Goal: Browse casually: Explore the website without a specific task or goal

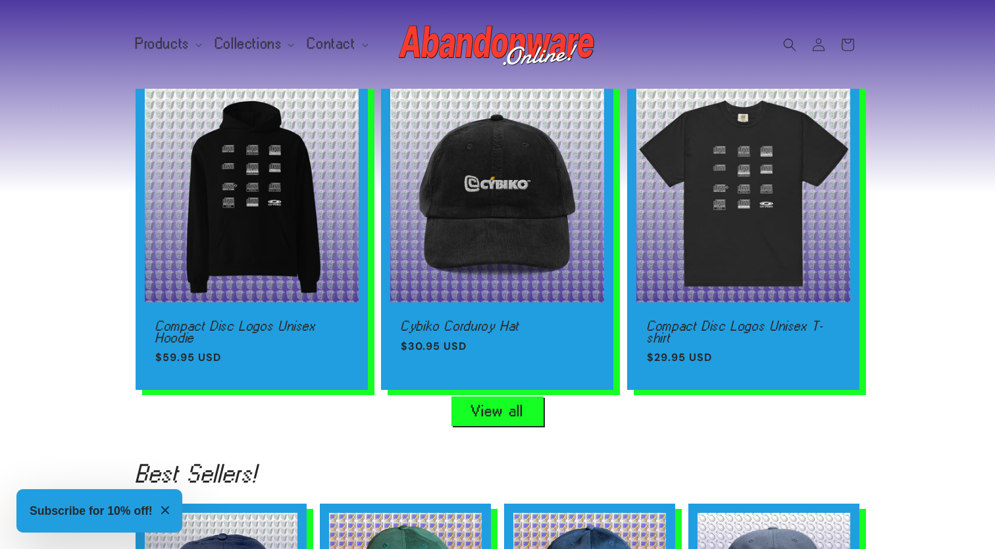
scroll to position [910, 0]
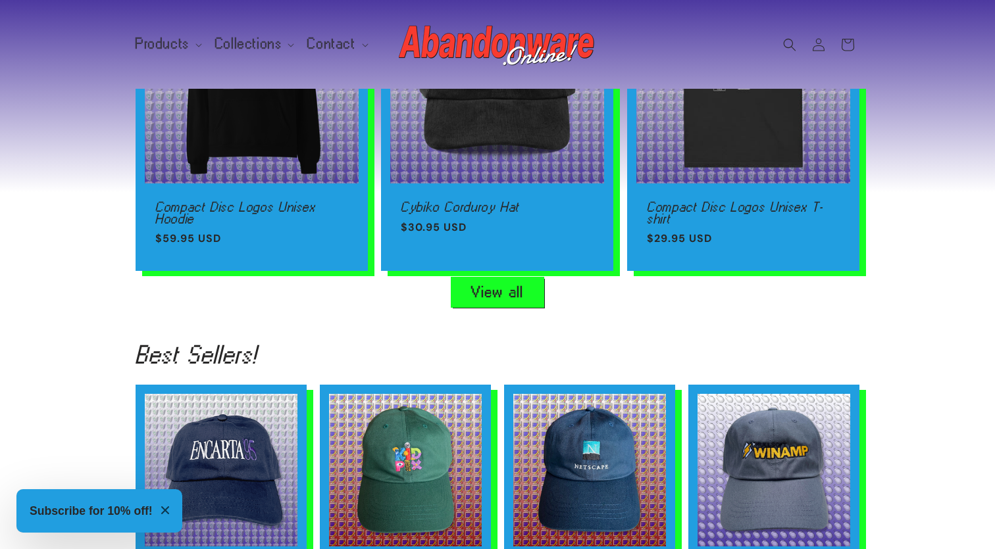
click at [509, 286] on link "View all" at bounding box center [497, 293] width 92 height 30
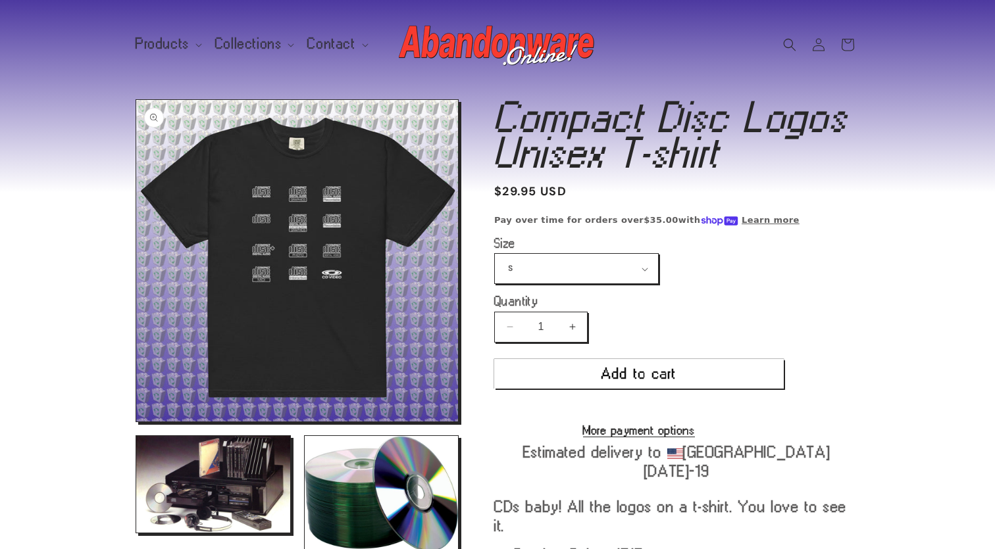
click at [136, 422] on button "Open media 1 in modal" at bounding box center [136, 422] width 0 height 0
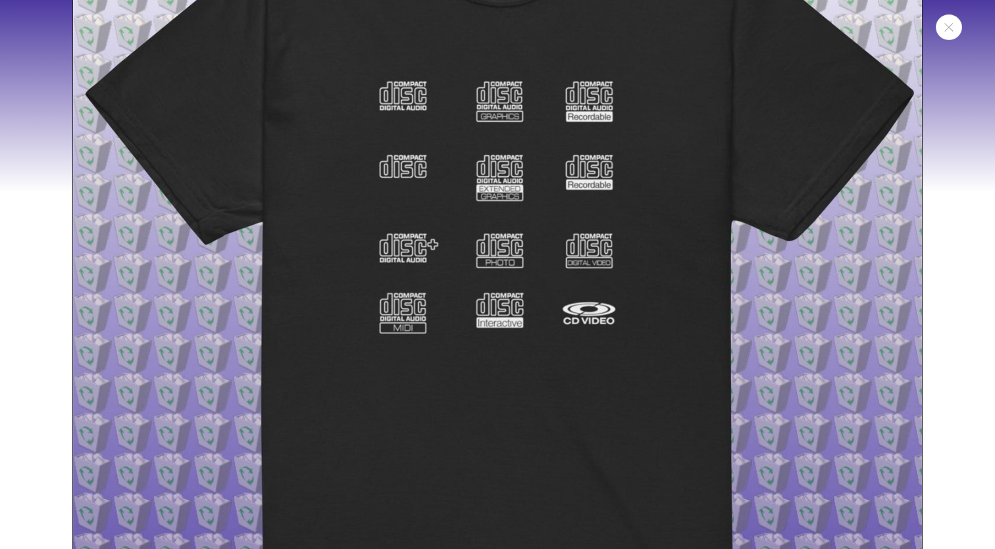
scroll to position [176, 0]
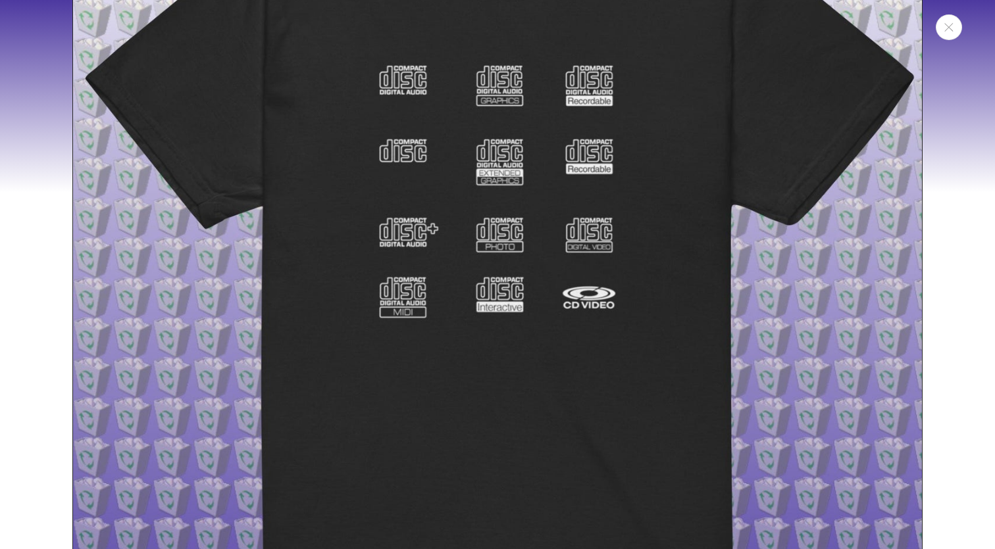
click at [511, 275] on img "Media gallery" at bounding box center [497, 262] width 850 height 850
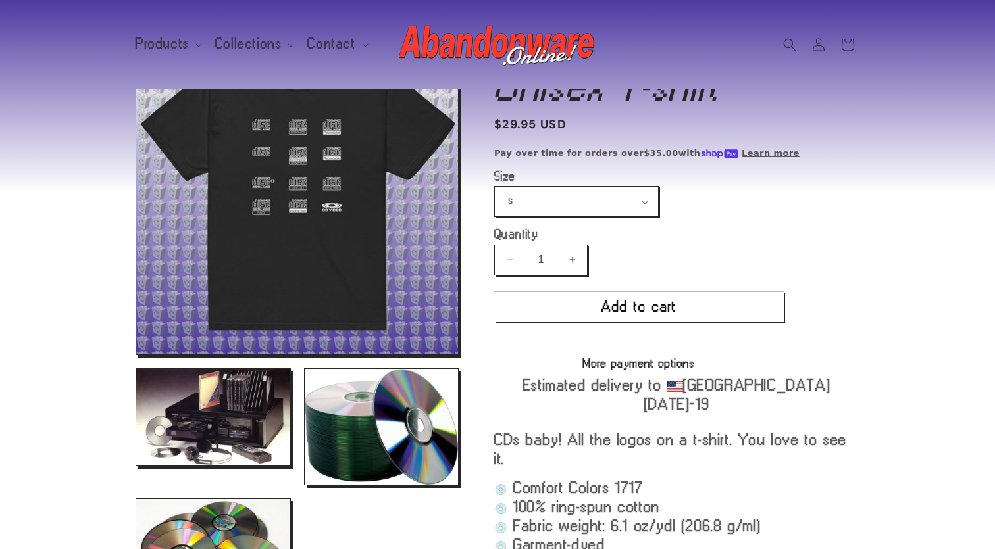
scroll to position [63, 0]
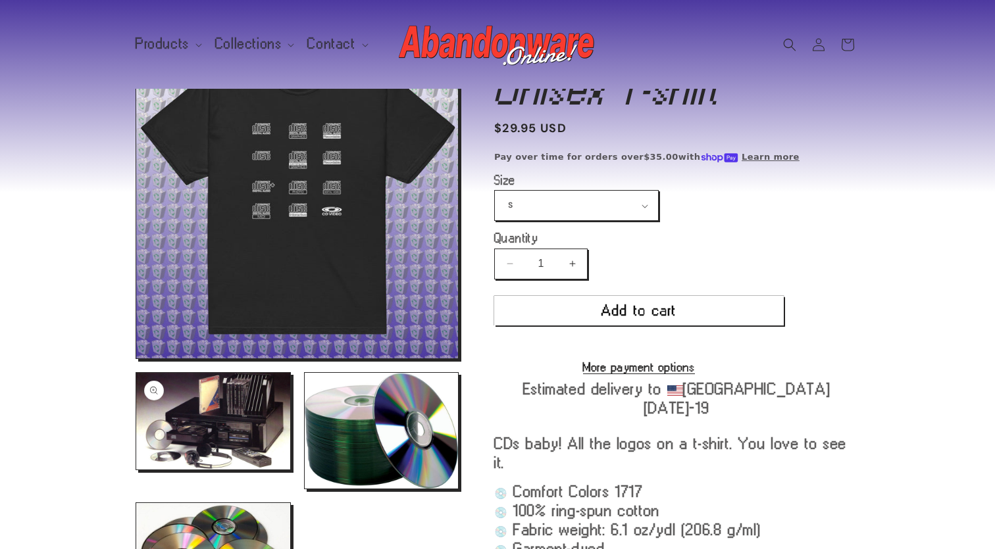
click at [136, 470] on button "Open media 2 in modal" at bounding box center [136, 470] width 0 height 0
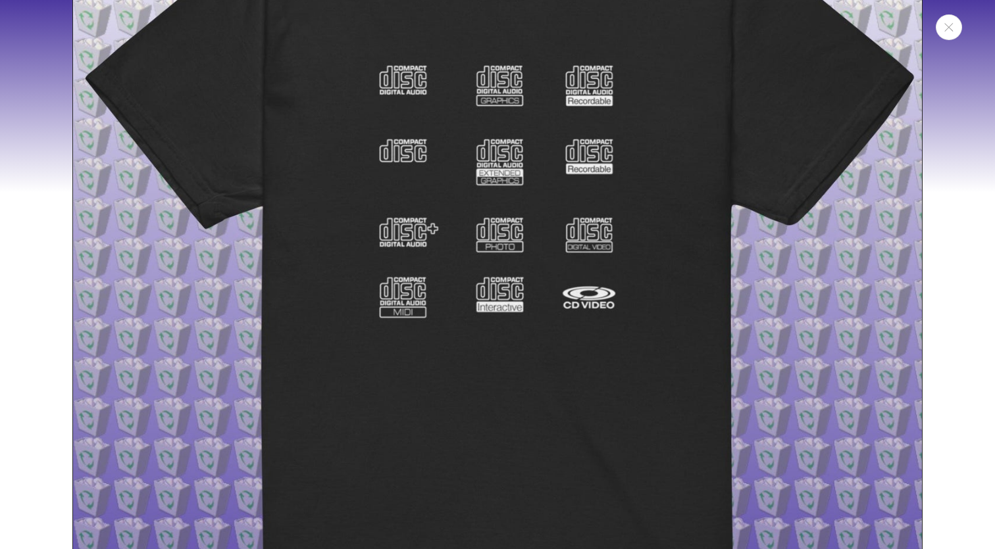
scroll to position [873, 0]
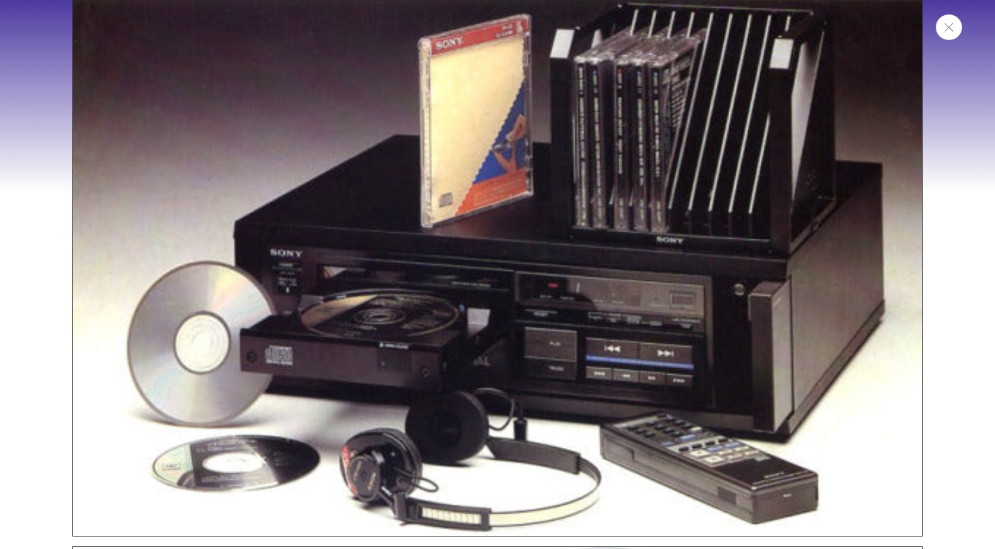
click at [948, 32] on icon "Close" at bounding box center [948, 27] width 9 height 9
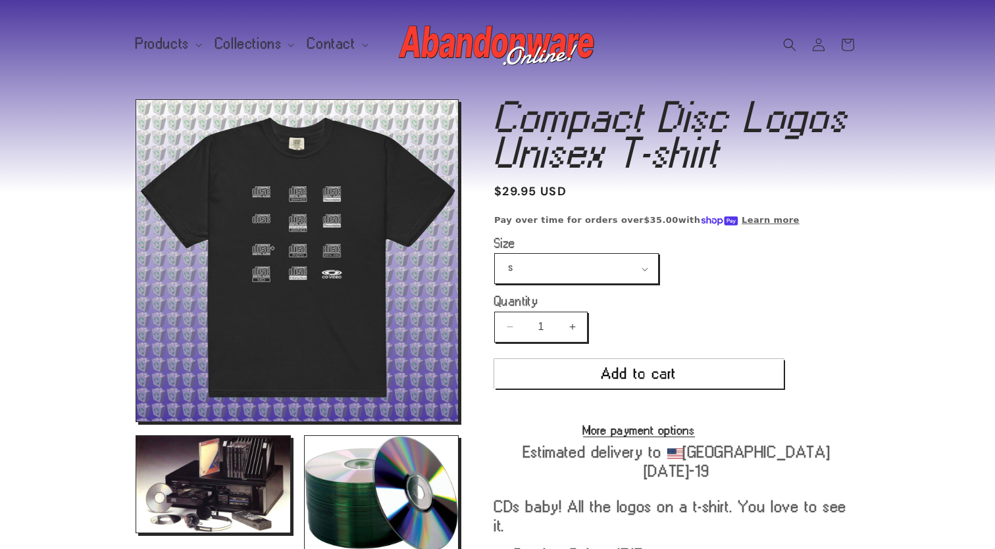
scroll to position [0, 0]
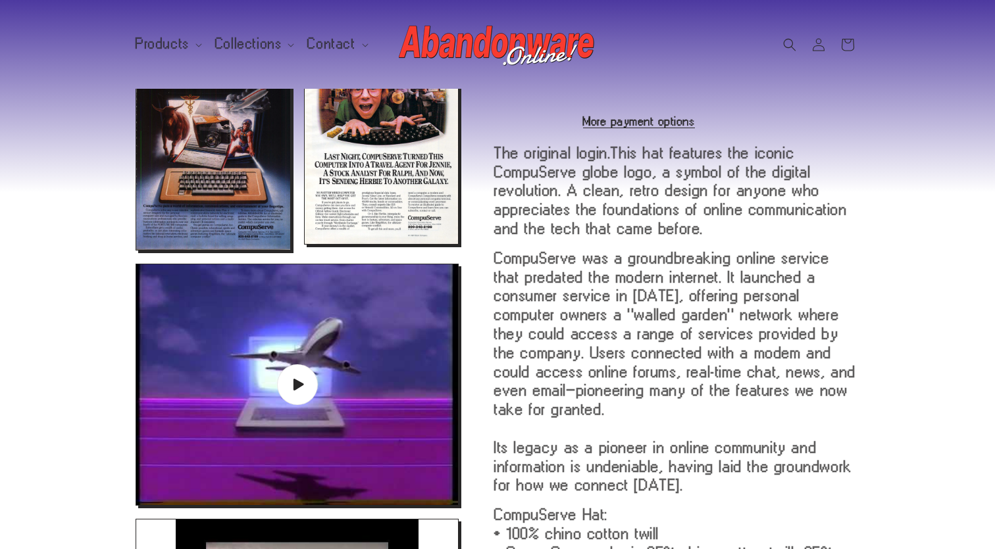
scroll to position [862, 0]
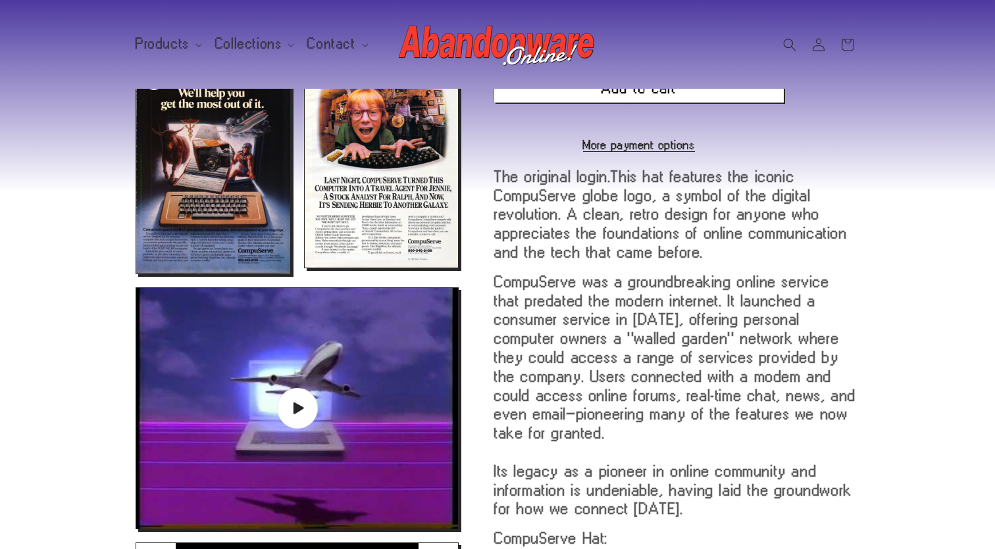
click at [136, 274] on button "Open media 8 in modal" at bounding box center [136, 274] width 0 height 0
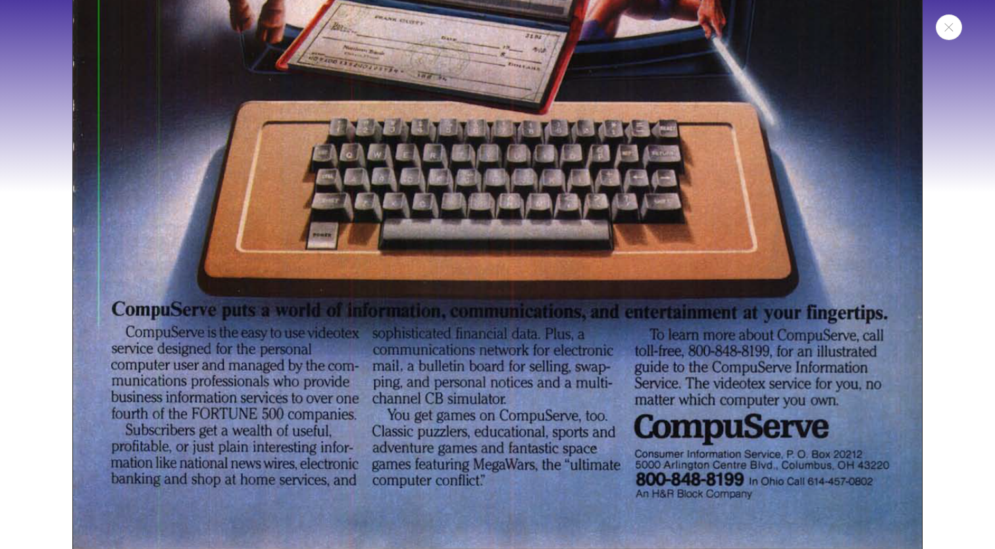
scroll to position [5923, 0]
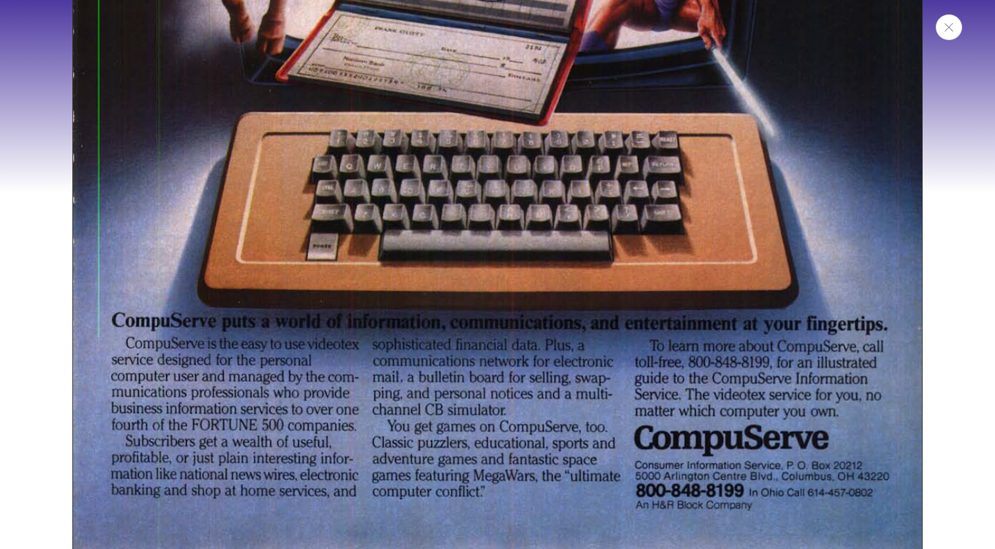
click at [951, 32] on icon "Close" at bounding box center [948, 27] width 9 height 9
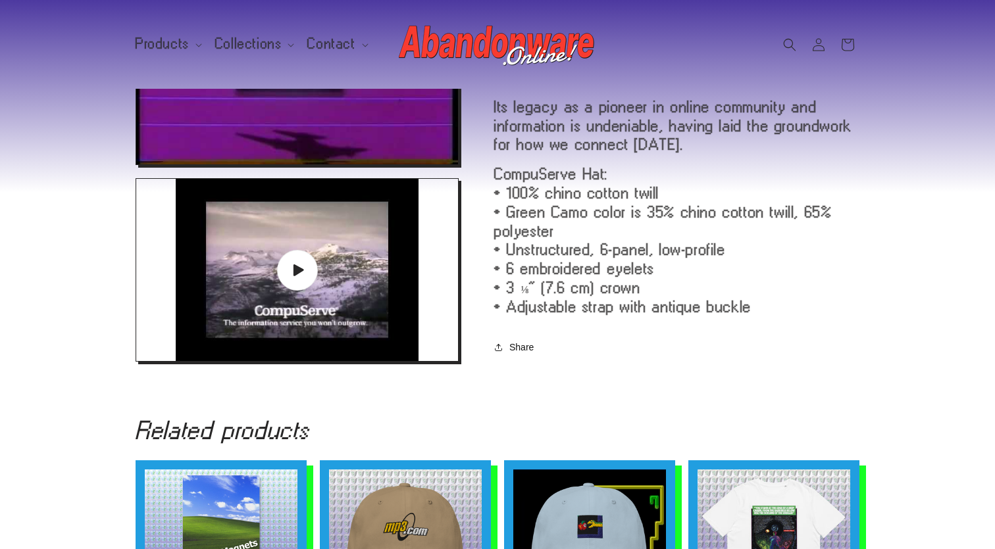
scroll to position [1225, 0]
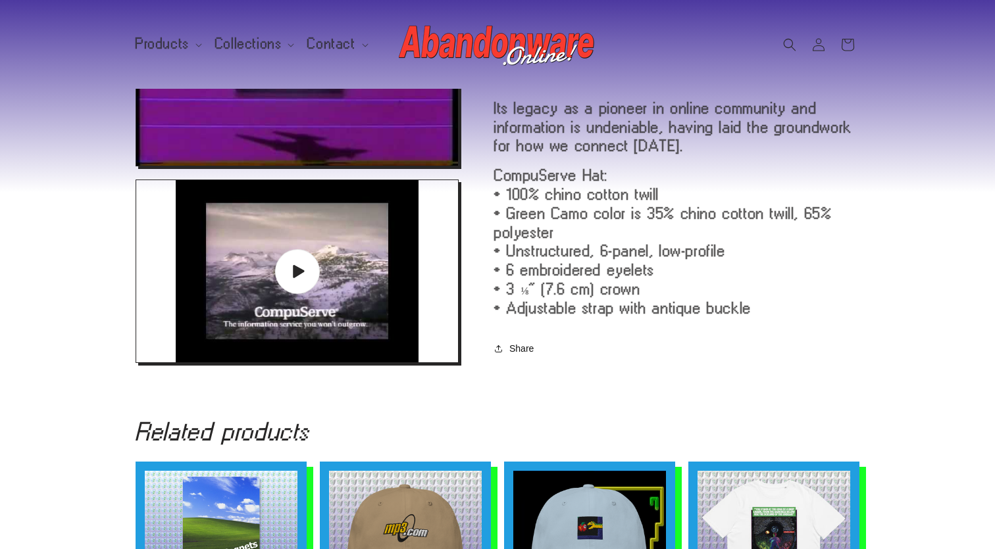
click at [291, 275] on icon "Gallery Viewer" at bounding box center [298, 272] width 14 height 14
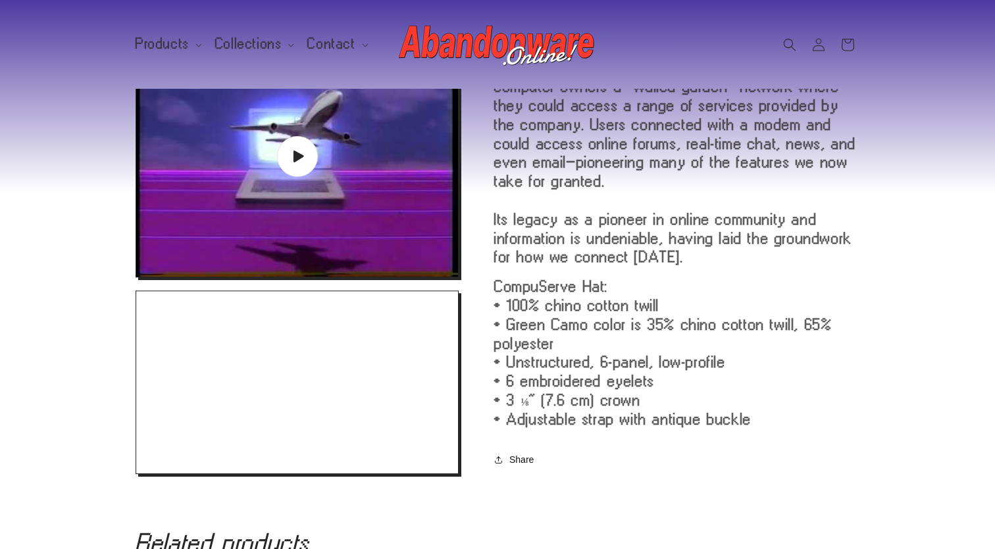
scroll to position [1022, 0]
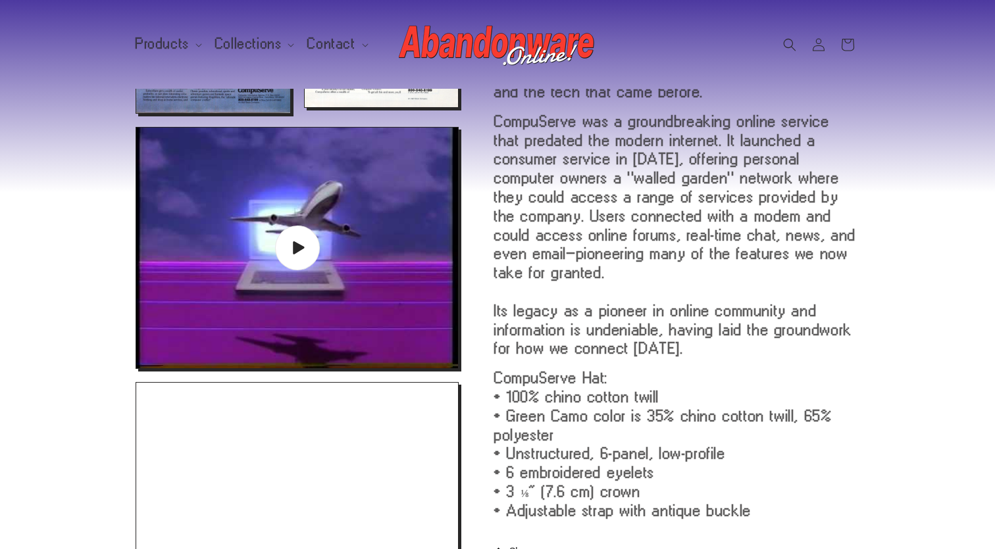
click at [277, 254] on span "Play video" at bounding box center [296, 248] width 45 height 45
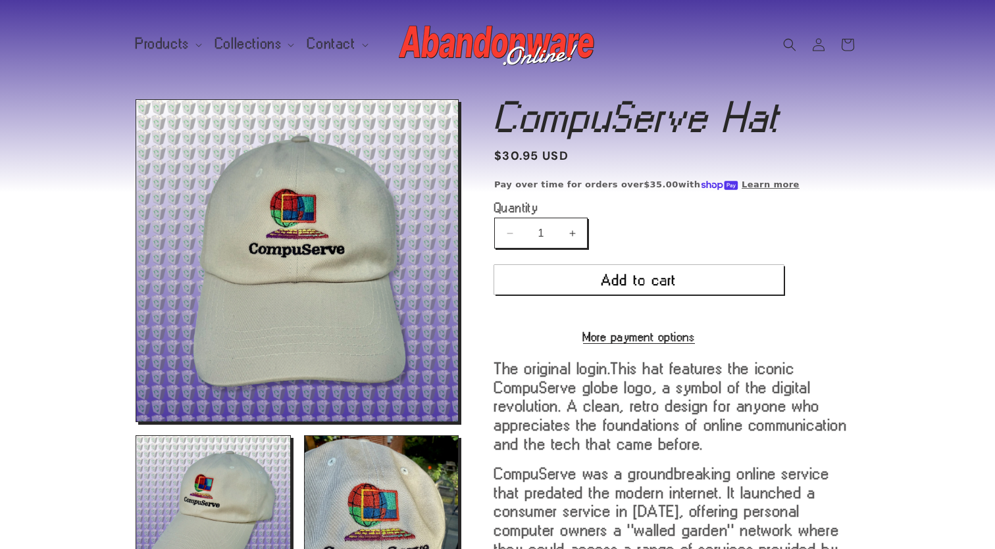
scroll to position [0, 0]
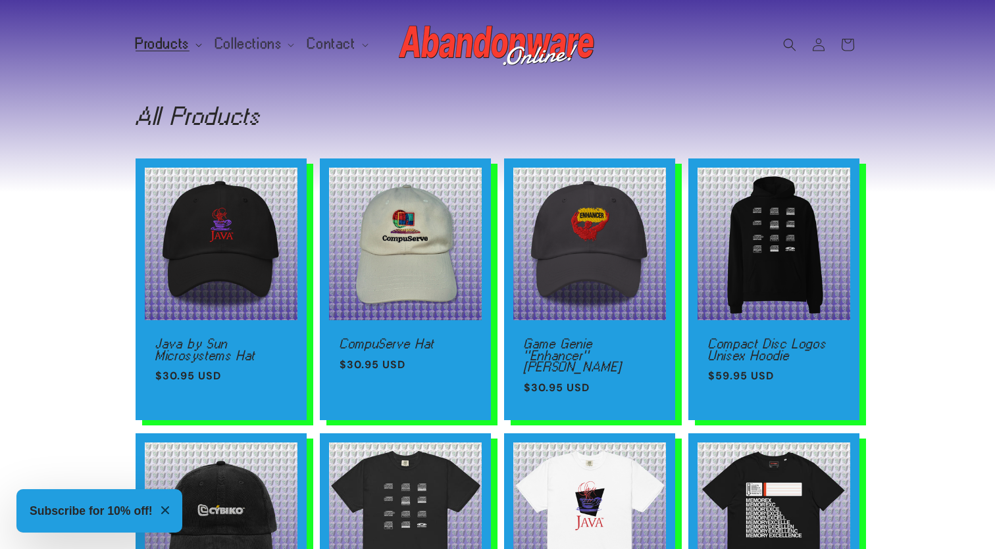
click at [184, 44] on span "Products" at bounding box center [163, 44] width 54 height 12
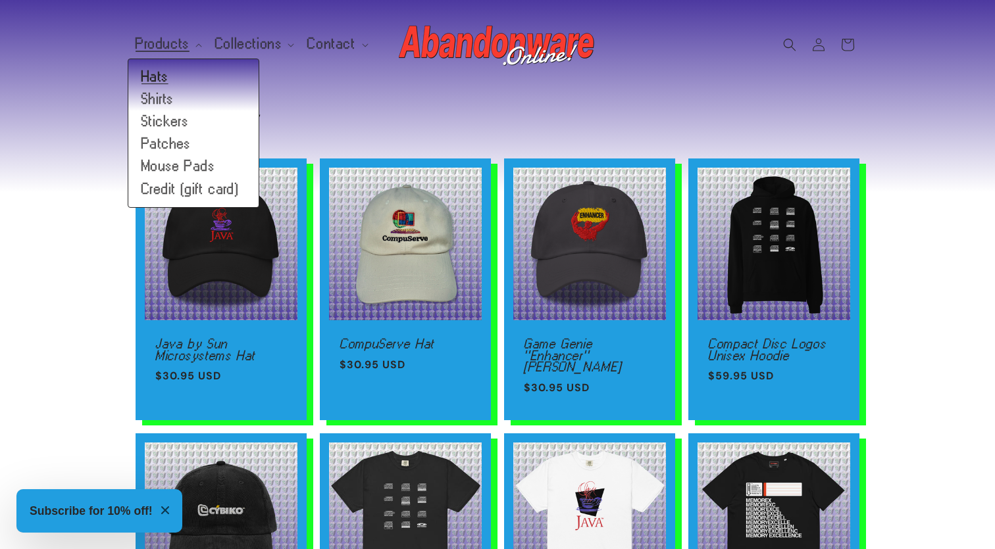
click at [153, 79] on link "Hats" at bounding box center [193, 77] width 130 height 22
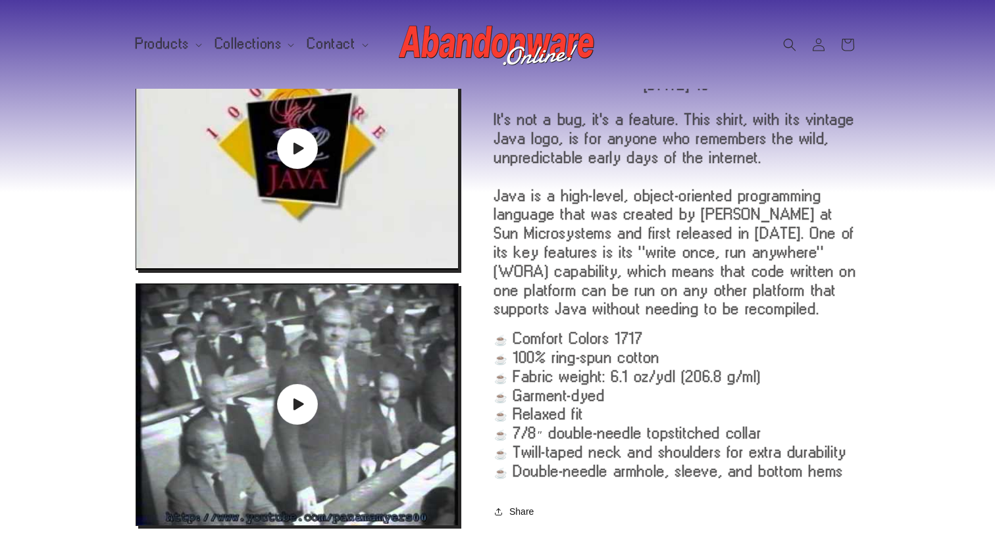
scroll to position [539, 0]
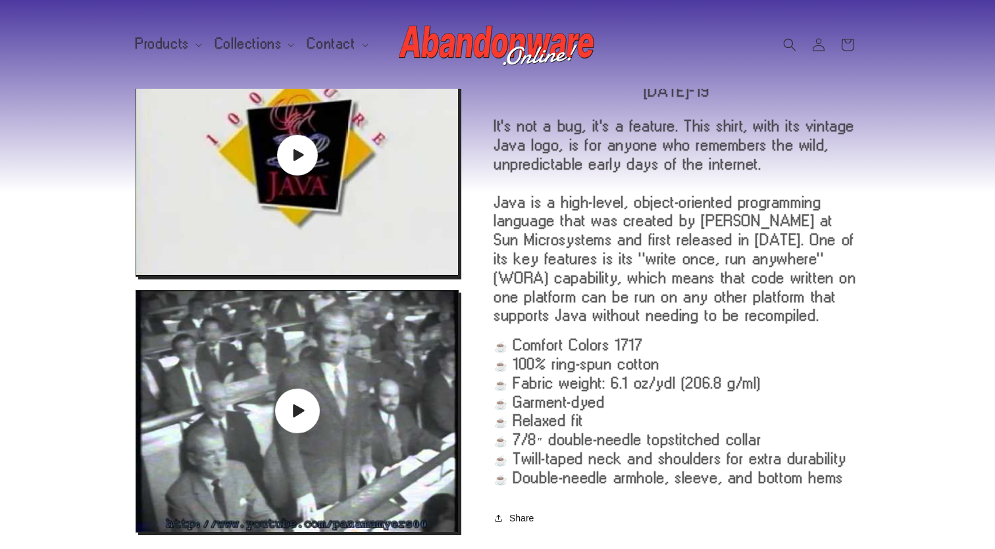
click at [297, 409] on icon "Gallery Viewer" at bounding box center [298, 411] width 11 height 13
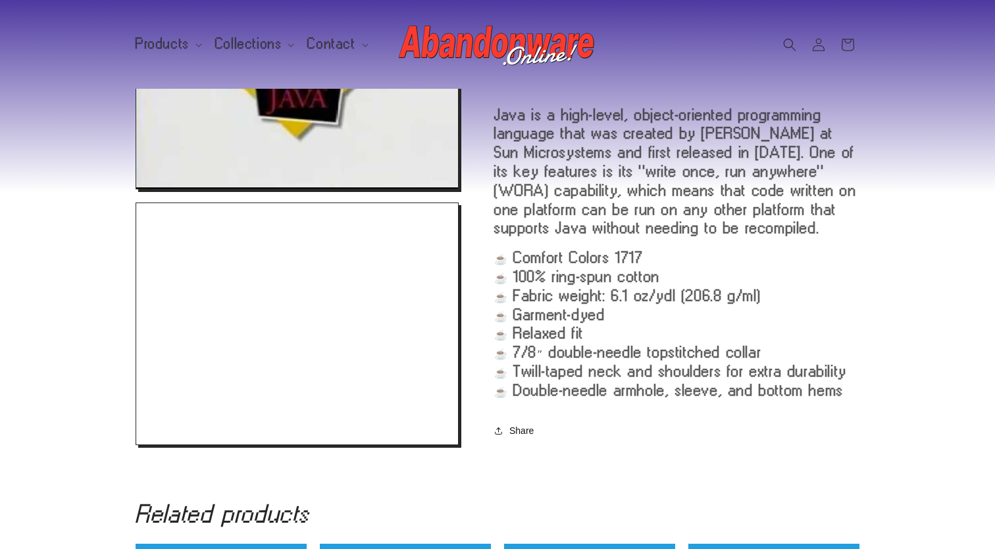
scroll to position [426, 0]
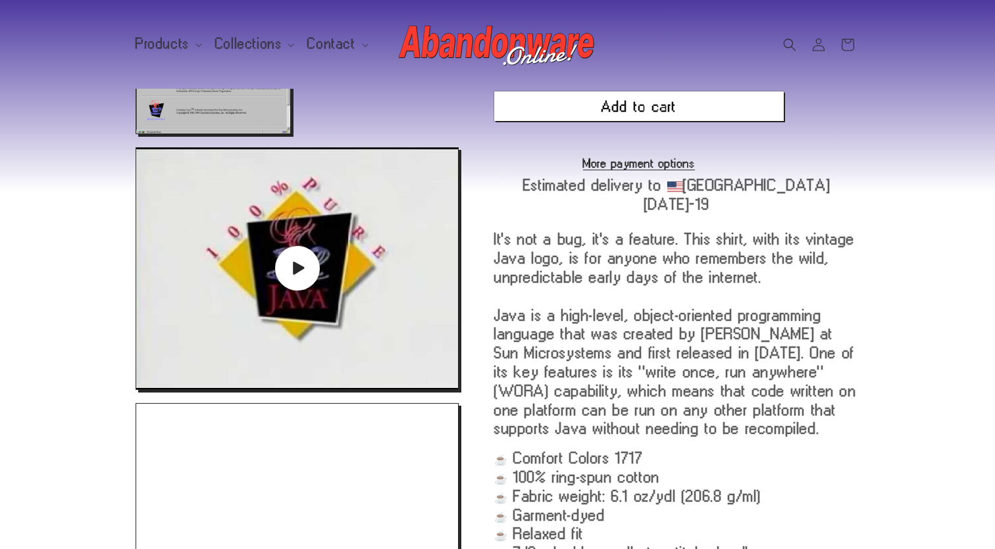
click at [299, 271] on icon "Gallery Viewer" at bounding box center [298, 268] width 11 height 13
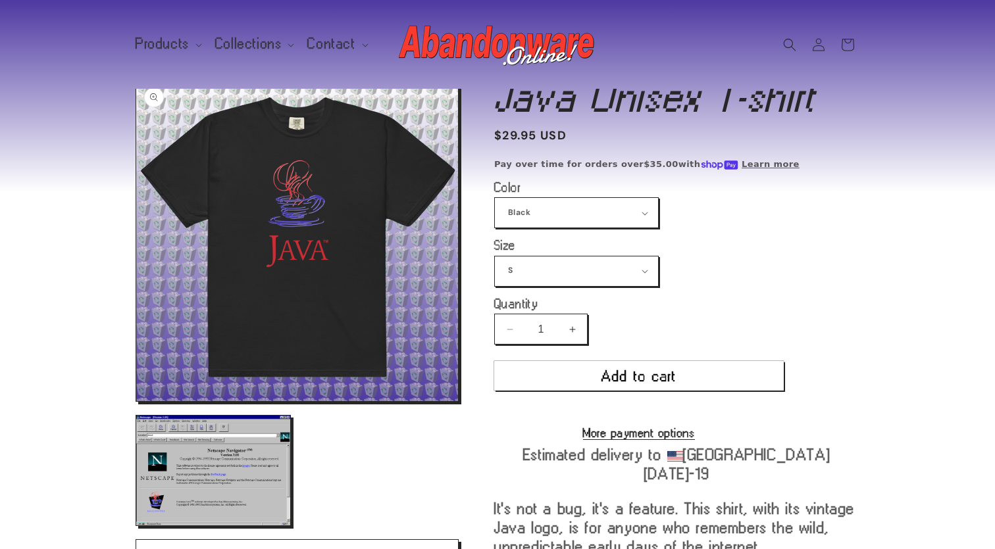
scroll to position [0, 0]
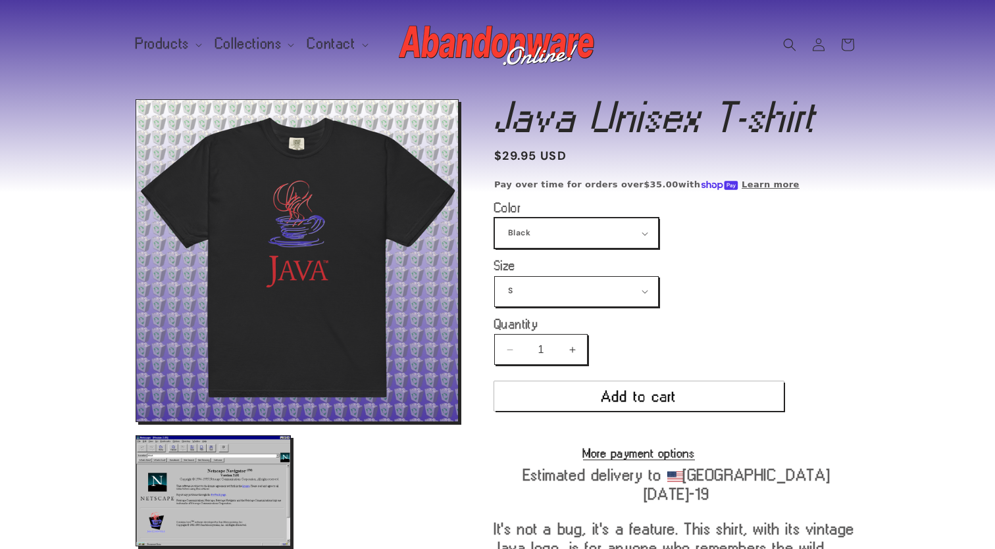
select select "White"
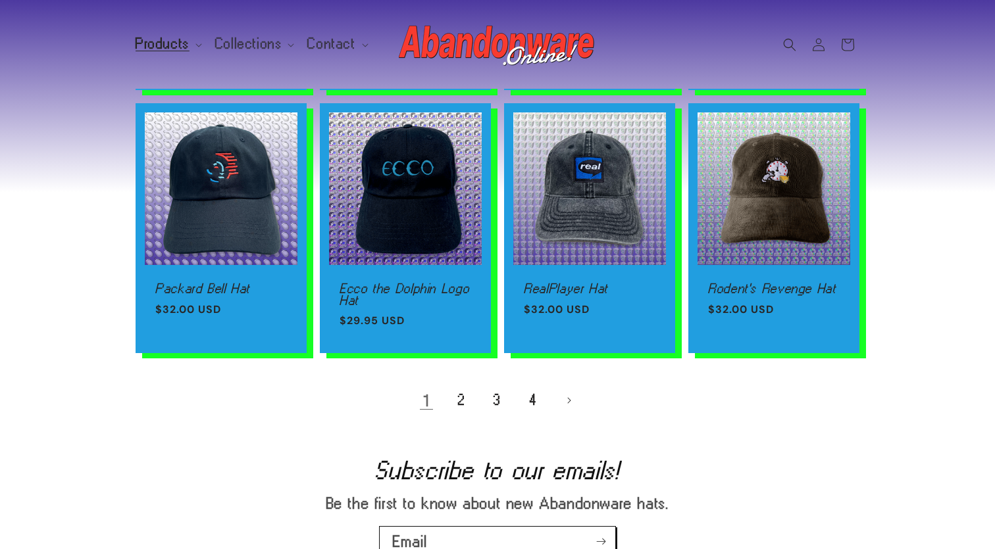
scroll to position [852, 0]
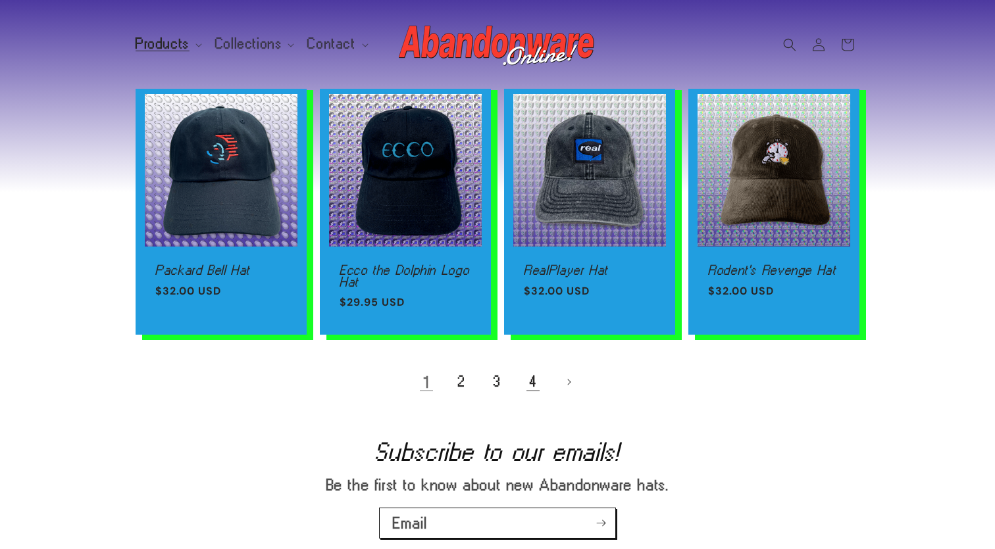
click at [533, 387] on link "4" at bounding box center [532, 382] width 29 height 29
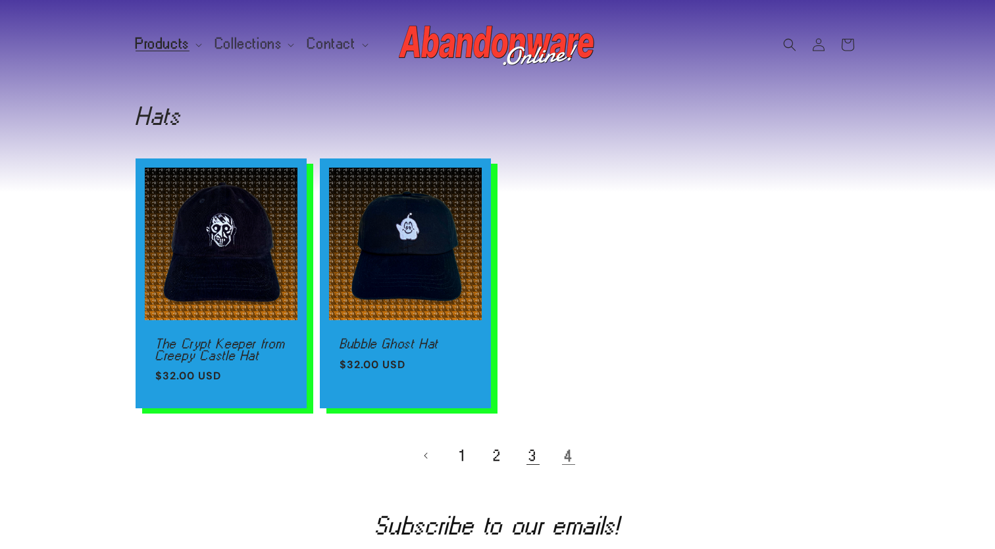
click at [539, 457] on link "3" at bounding box center [532, 456] width 29 height 29
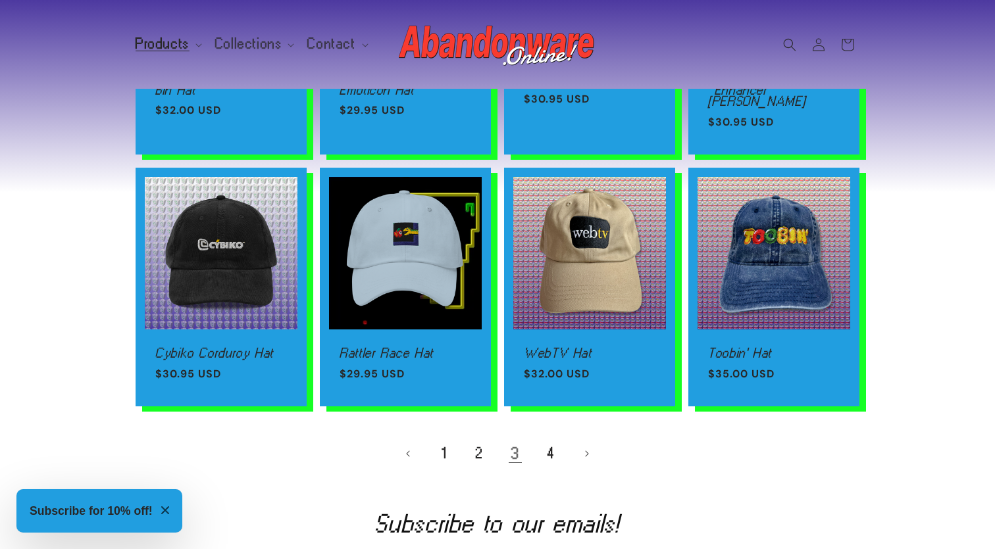
scroll to position [794, 0]
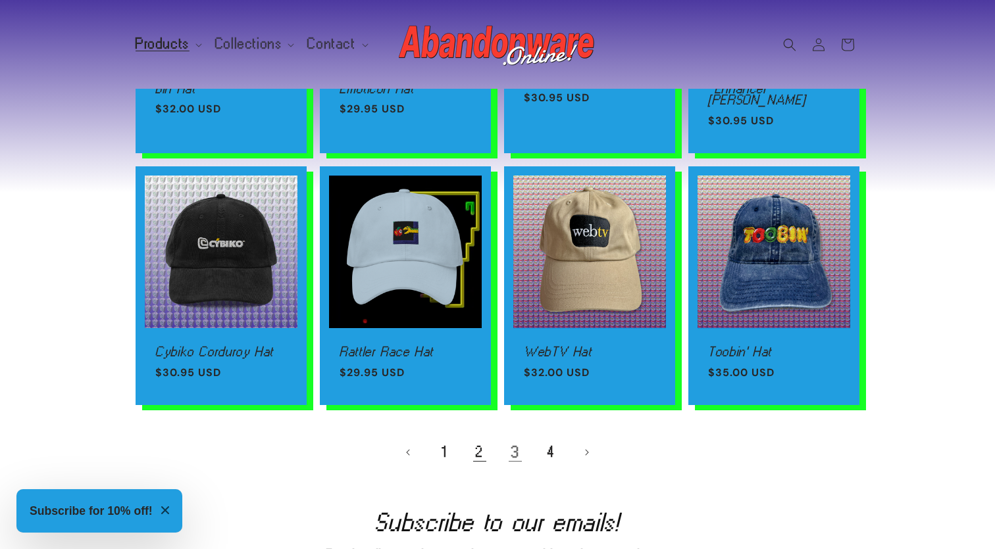
click at [482, 441] on link "2" at bounding box center [479, 452] width 29 height 29
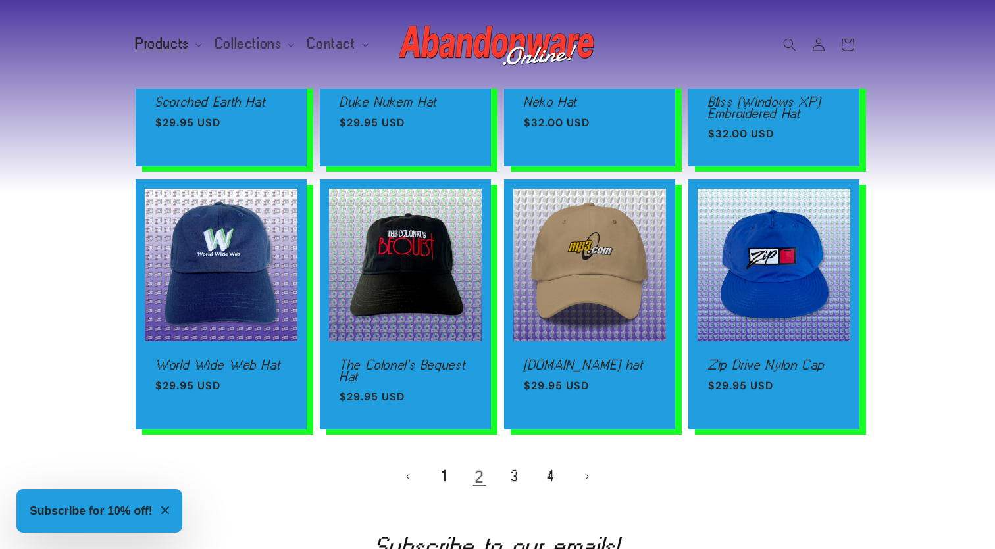
scroll to position [840, 0]
